Goal: Information Seeking & Learning: Find specific page/section

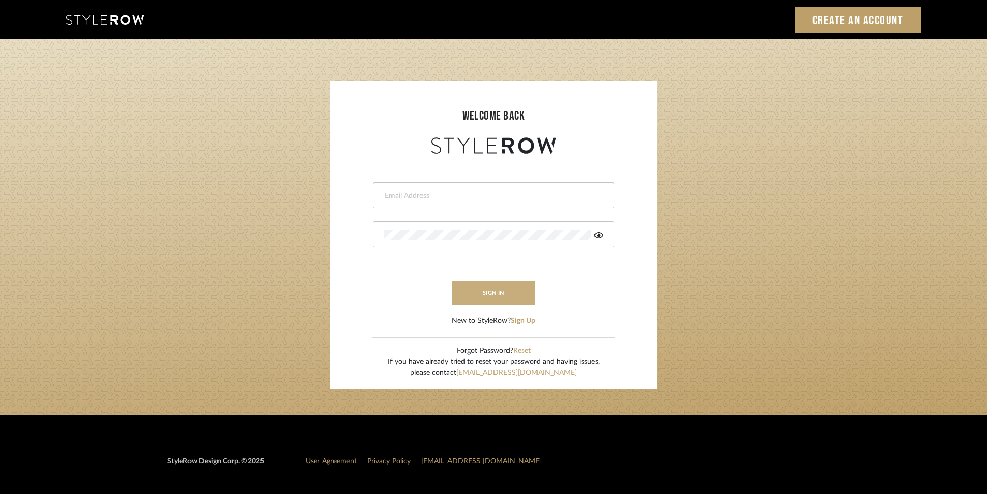
type input "stylerowproducts1@mancini-design.com"
click at [489, 299] on button "sign in" at bounding box center [493, 293] width 83 height 24
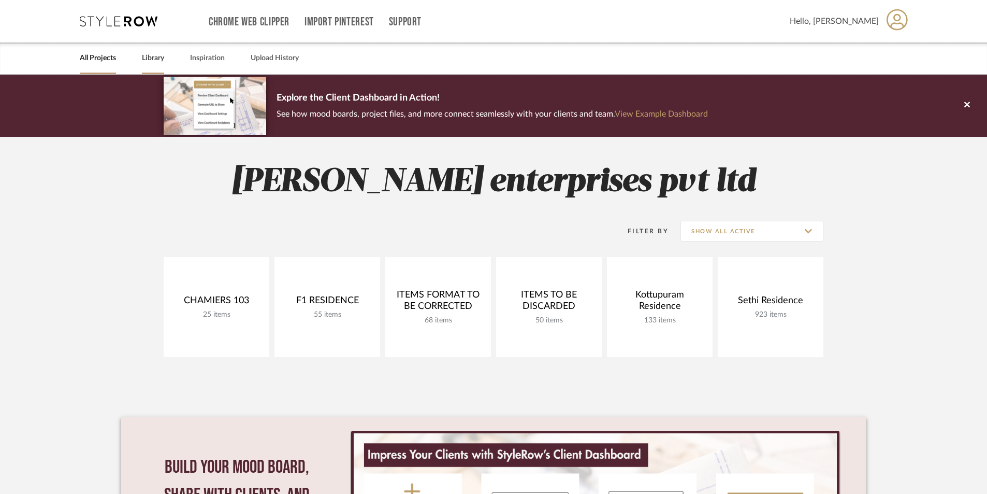
click at [159, 60] on link "Library" at bounding box center [153, 58] width 22 height 14
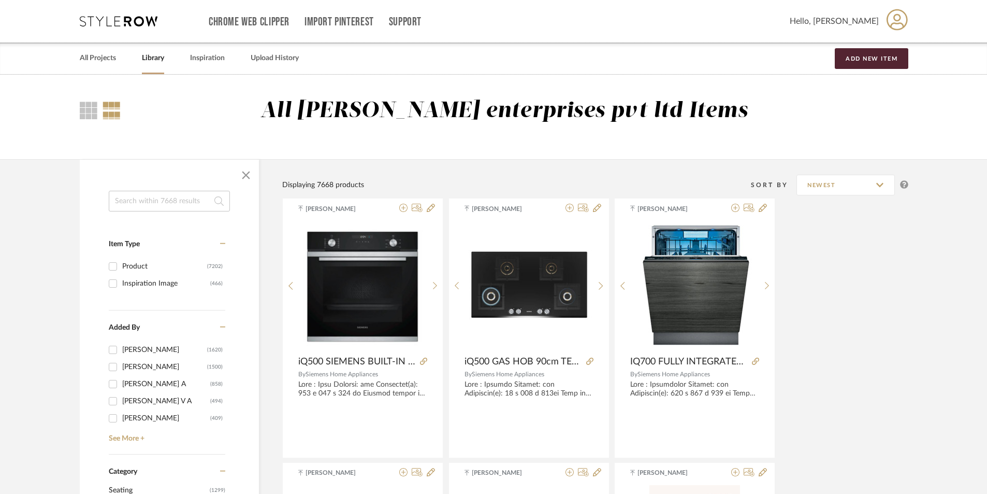
click at [171, 200] on input at bounding box center [169, 201] width 121 height 21
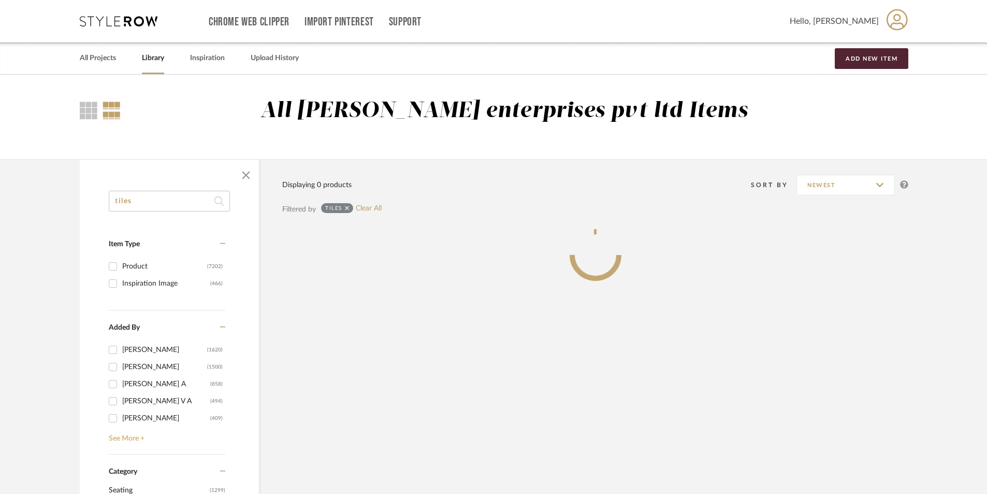
type input "tiles"
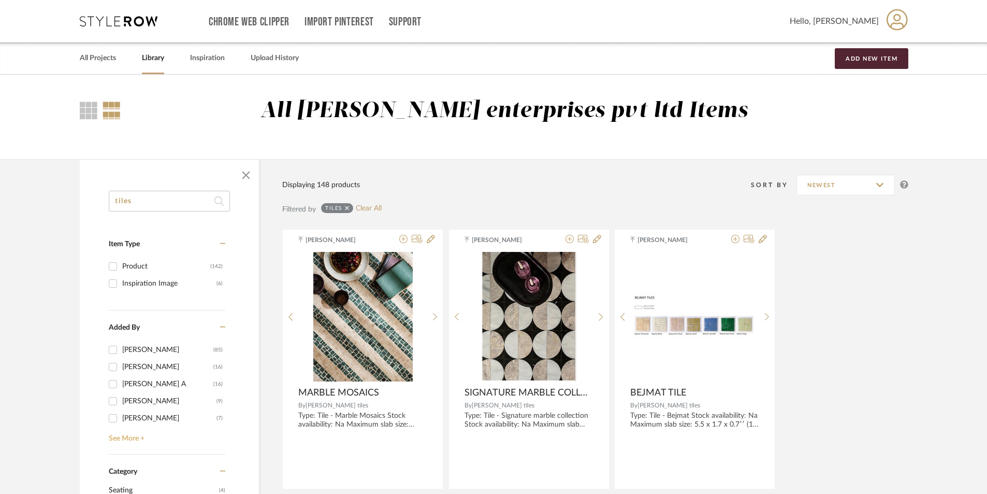
click at [141, 437] on link "See More +" at bounding box center [165, 434] width 119 height 17
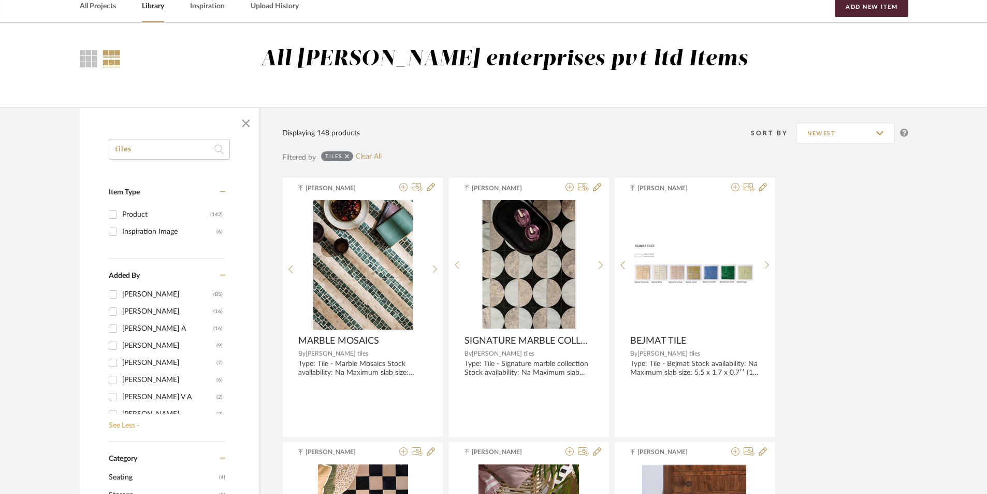
scroll to position [8, 0]
click at [149, 368] on div "[PERSON_NAME]" at bounding box center [169, 375] width 94 height 17
click at [121, 368] on input "[PERSON_NAME] (6)" at bounding box center [113, 375] width 17 height 17
checkbox input "true"
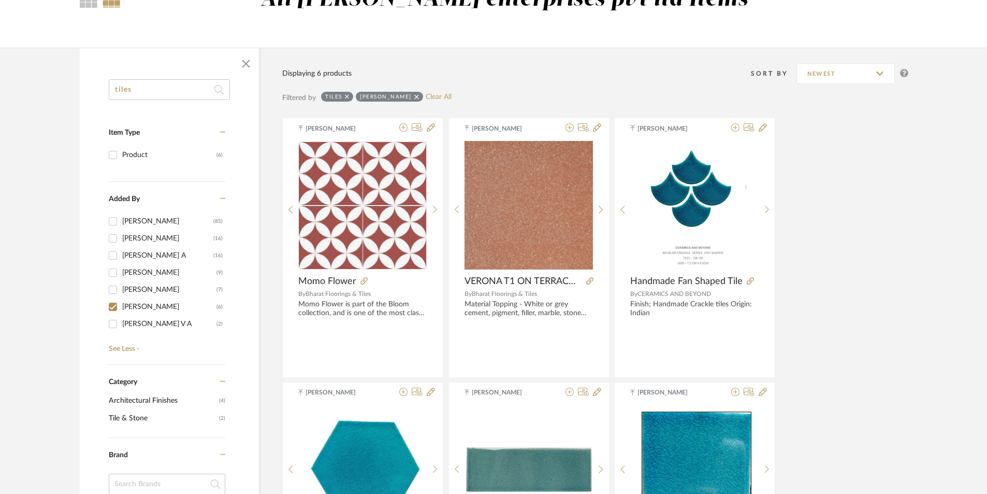
scroll to position [47, 0]
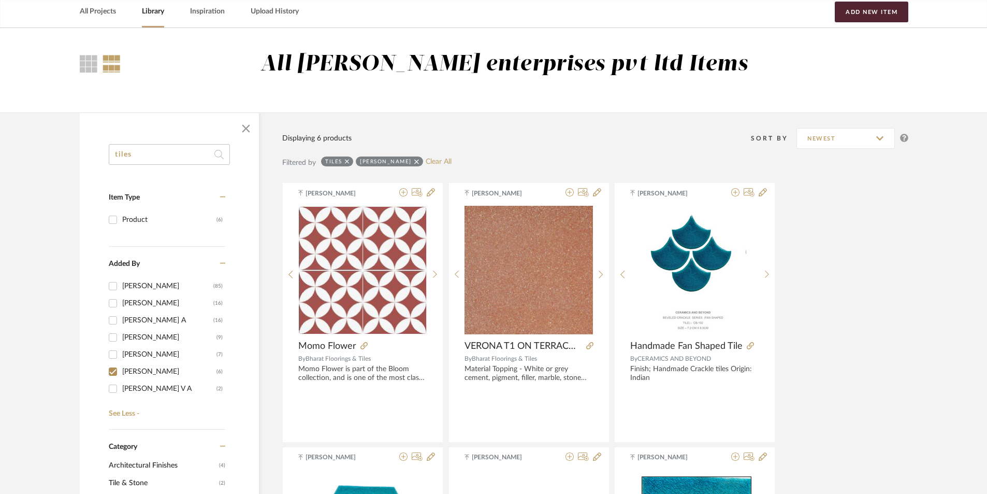
drag, startPoint x: 112, startPoint y: 155, endPoint x: 74, endPoint y: 155, distance: 38.9
click at [75, 155] on div "tiles Item Type Product (6) Added By [PERSON_NAME] (85) [PERSON_NAME] (16) [PER…" at bounding box center [493, 486] width 859 height 748
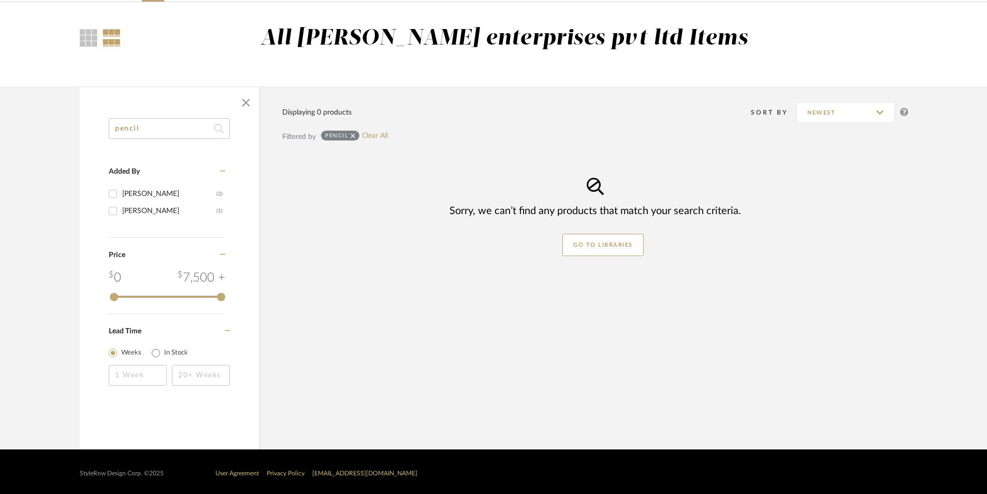
scroll to position [76, 0]
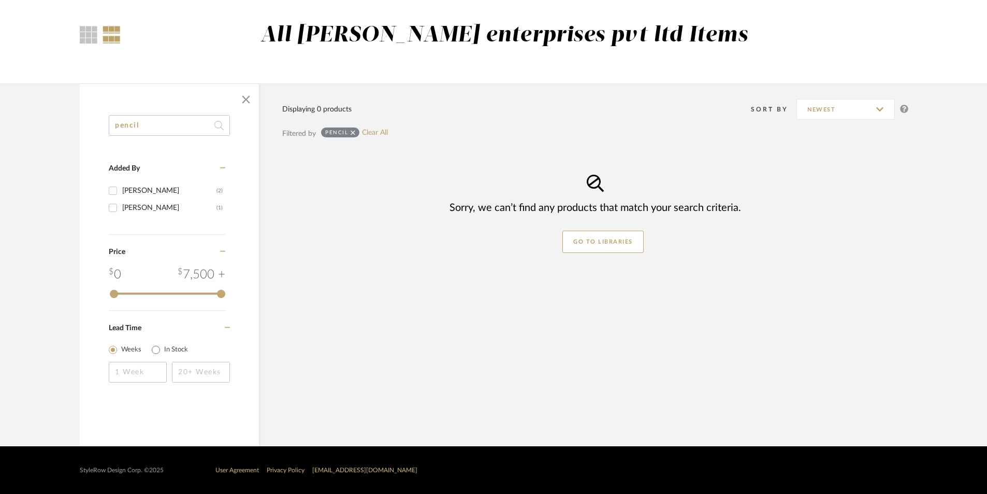
click at [59, 137] on library-search-items "pencil Added By [PERSON_NAME] (2) [PERSON_NAME] (1) Category Price 0 7,500 + 0 …" at bounding box center [493, 264] width 987 height 363
type input "pencil"
click at [350, 131] on div "pencil" at bounding box center [340, 132] width 38 height 10
click at [353, 131] on icon at bounding box center [353, 132] width 5 height 7
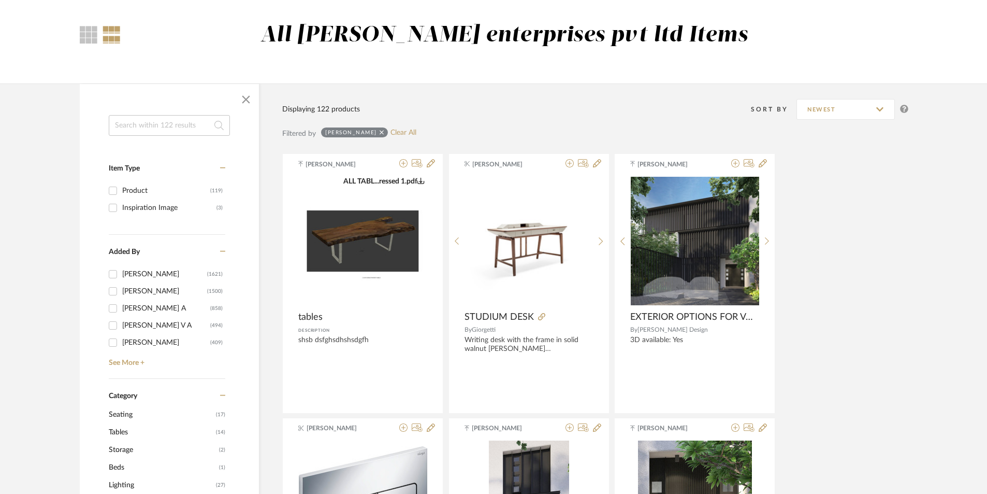
click at [194, 129] on input at bounding box center [169, 125] width 121 height 21
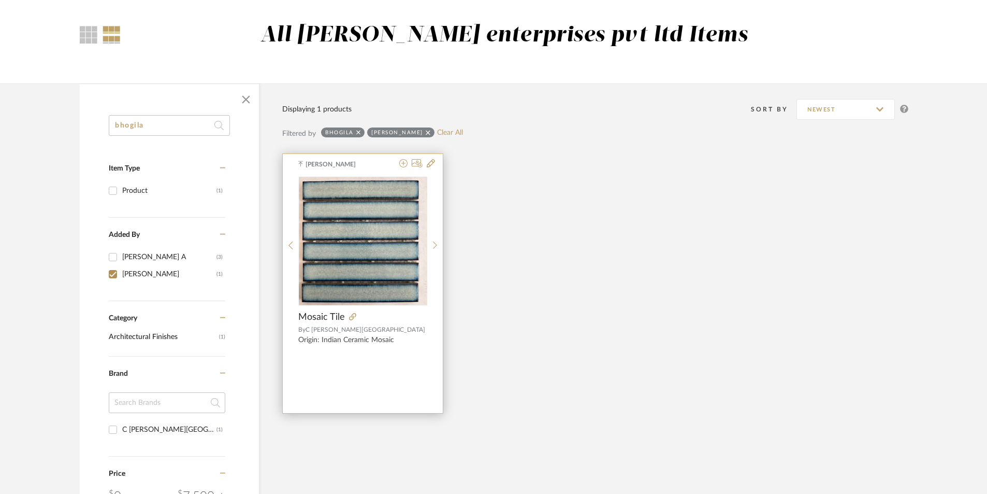
type input "bhogila"
click at [368, 251] on div at bounding box center [363, 241] width 128 height 130
click at [397, 241] on img "0" at bounding box center [363, 241] width 128 height 128
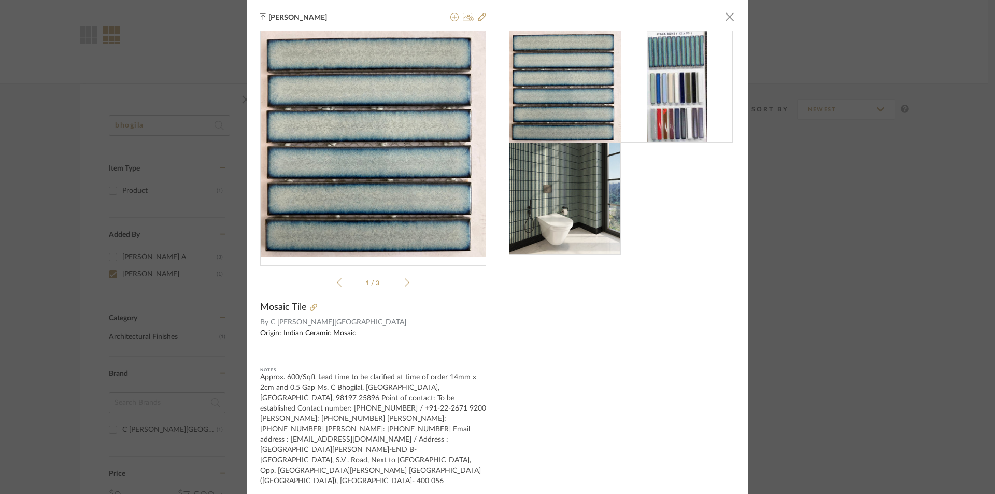
drag, startPoint x: 832, startPoint y: 275, endPoint x: 803, endPoint y: 273, distance: 28.5
click at [832, 274] on div "[PERSON_NAME] × 1 / 3 Mosaic Tile By C [PERSON_NAME]-End Origin: Indian Ceramic…" at bounding box center [497, 247] width 995 height 494
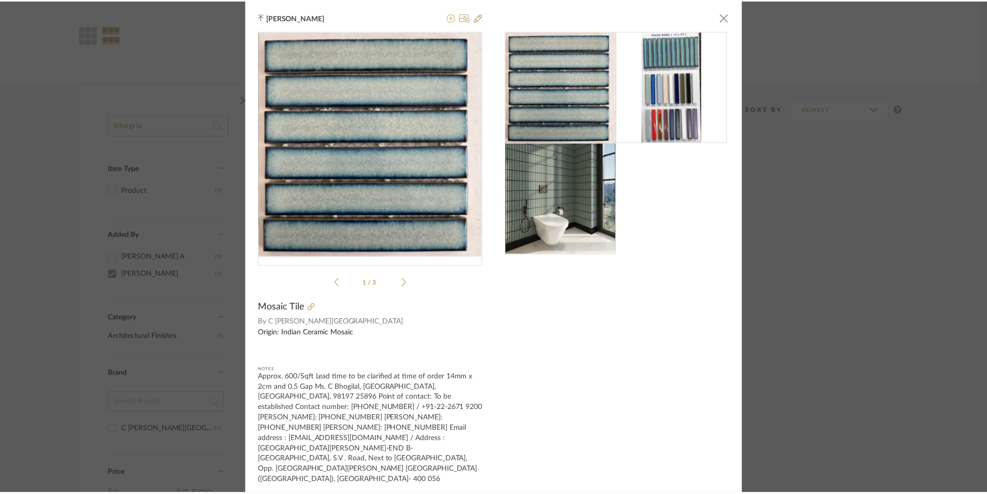
scroll to position [76, 0]
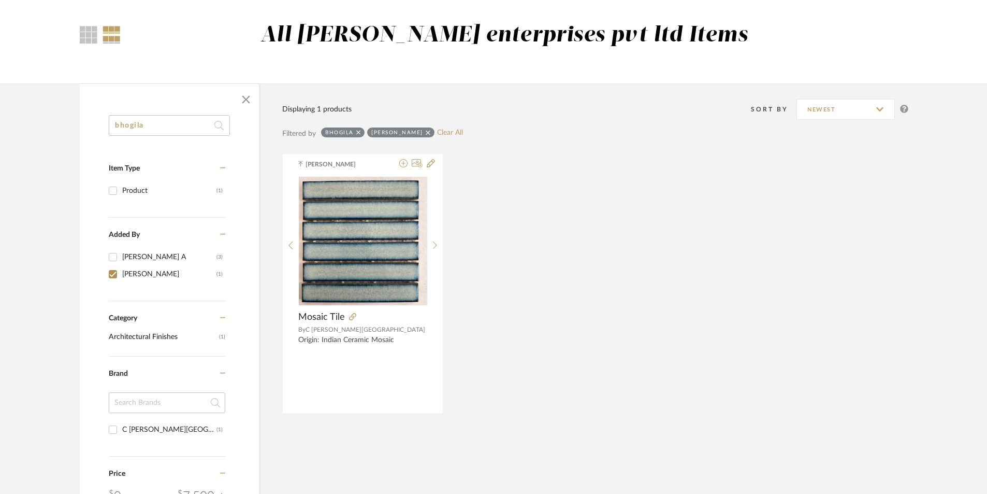
click at [426, 133] on icon at bounding box center [428, 132] width 5 height 5
checkbox input "false"
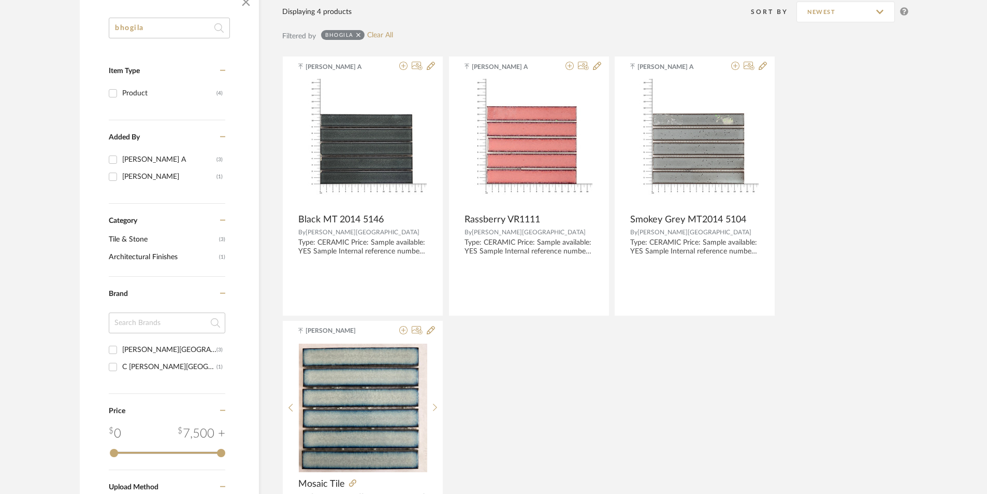
scroll to position [179, 0]
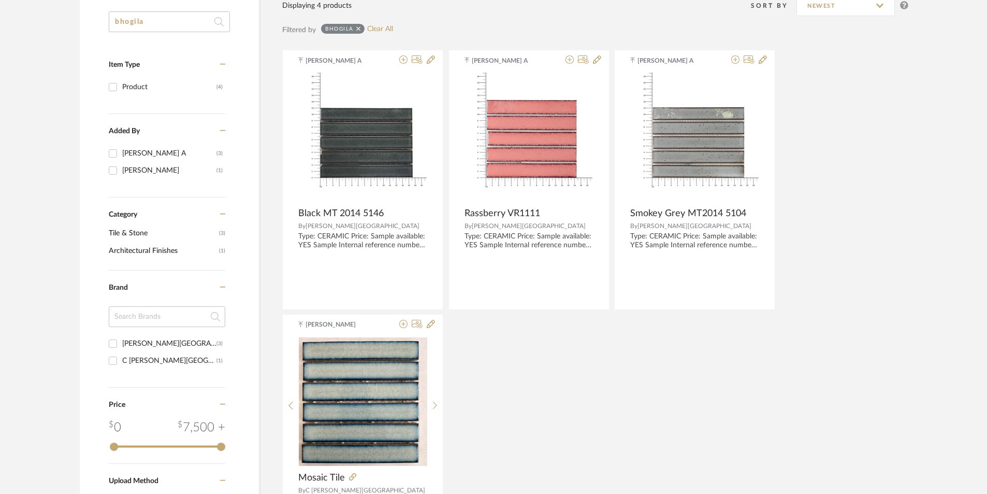
drag, startPoint x: 172, startPoint y: 22, endPoint x: 32, endPoint y: 27, distance: 141.0
click at [33, 26] on library-search-items "bhogila Item Type Product (4) Added By [PERSON_NAME] A (3) [PERSON_NAME] (1) Ca…" at bounding box center [493, 304] width 987 height 649
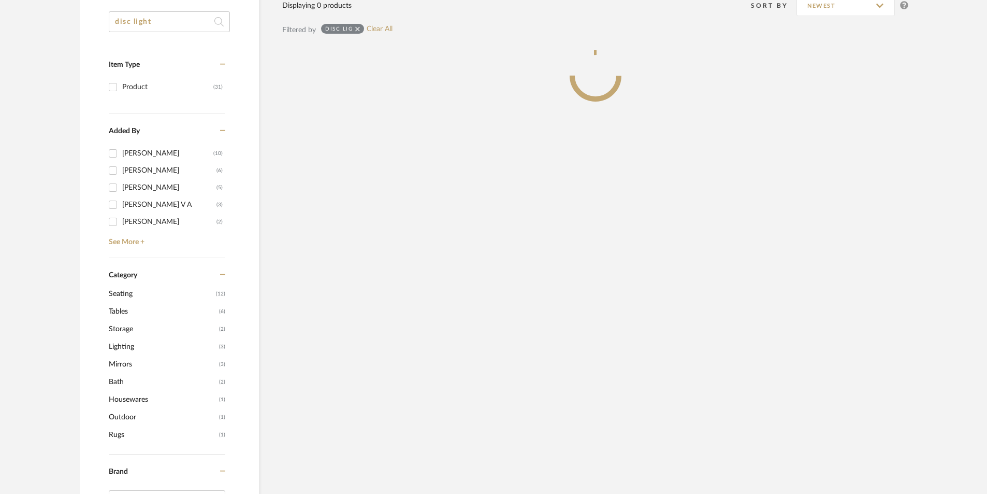
type input "disc light"
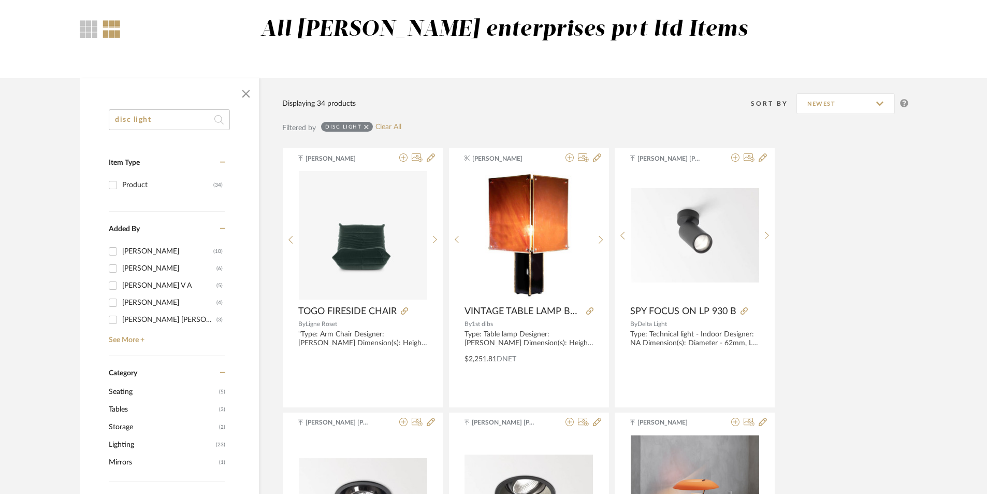
scroll to position [24, 0]
